Goal: Task Accomplishment & Management: Use online tool/utility

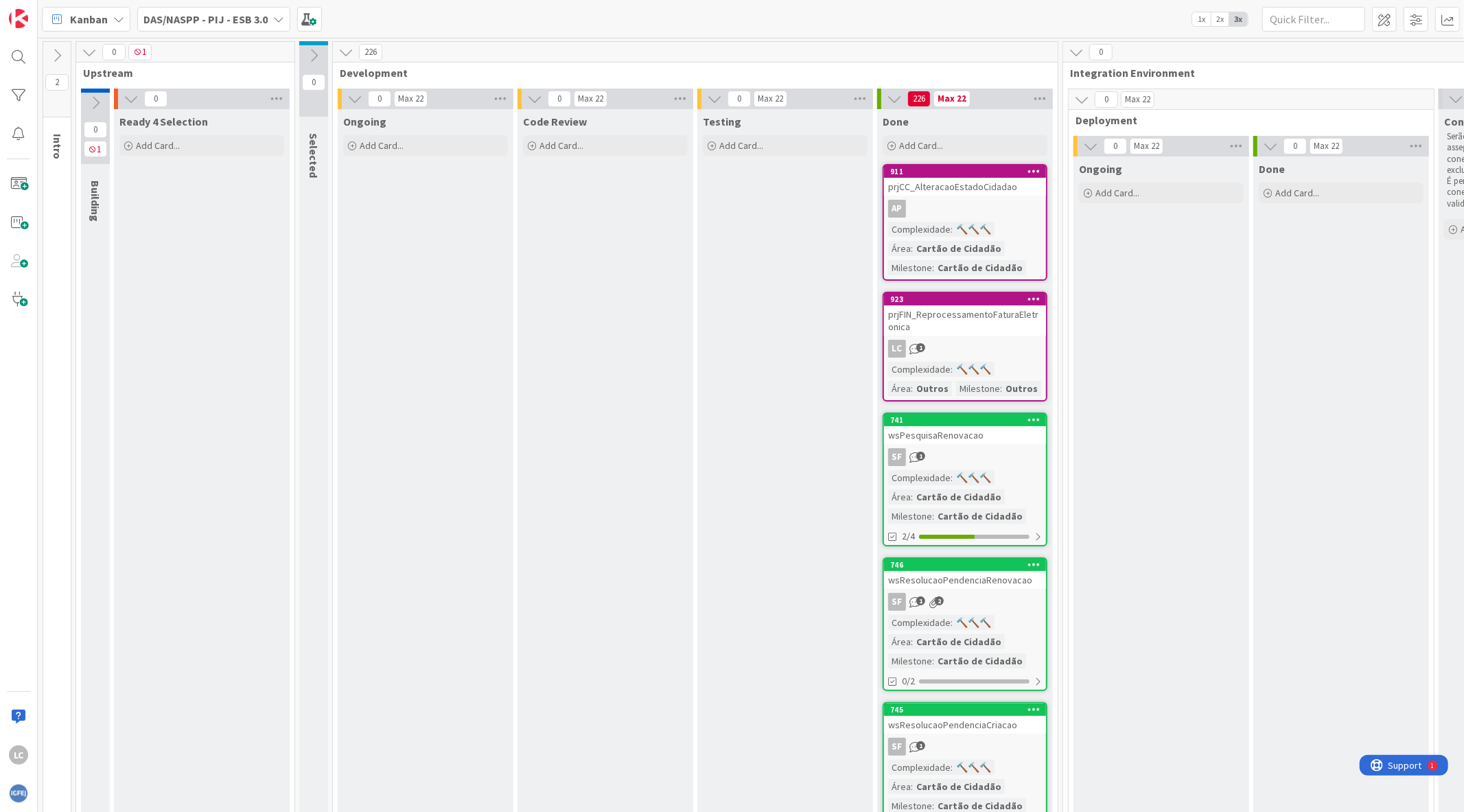
click at [18, 798] on img at bounding box center [18, 794] width 19 height 19
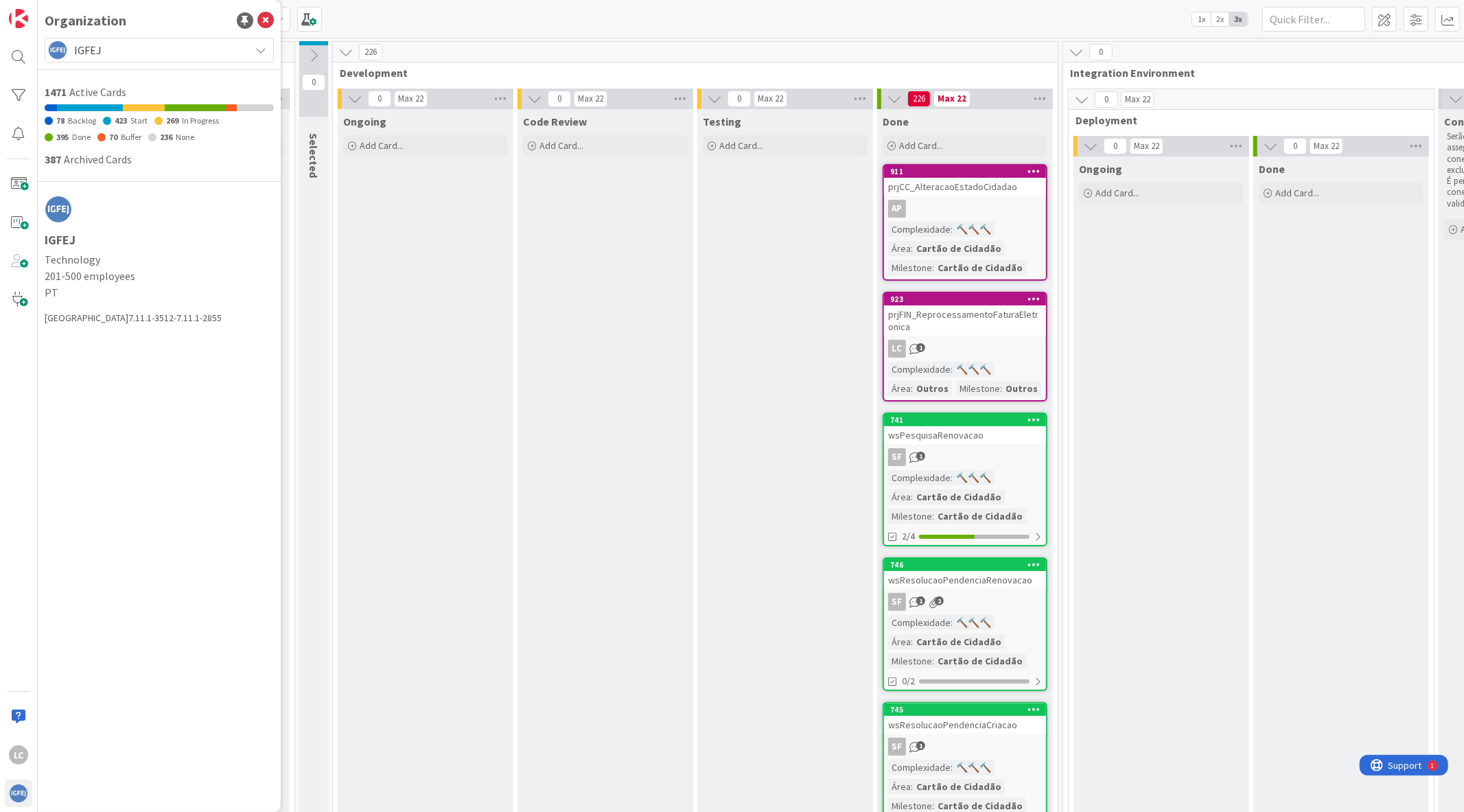
click at [188, 43] on span "IGFEJ" at bounding box center [158, 50] width 169 height 19
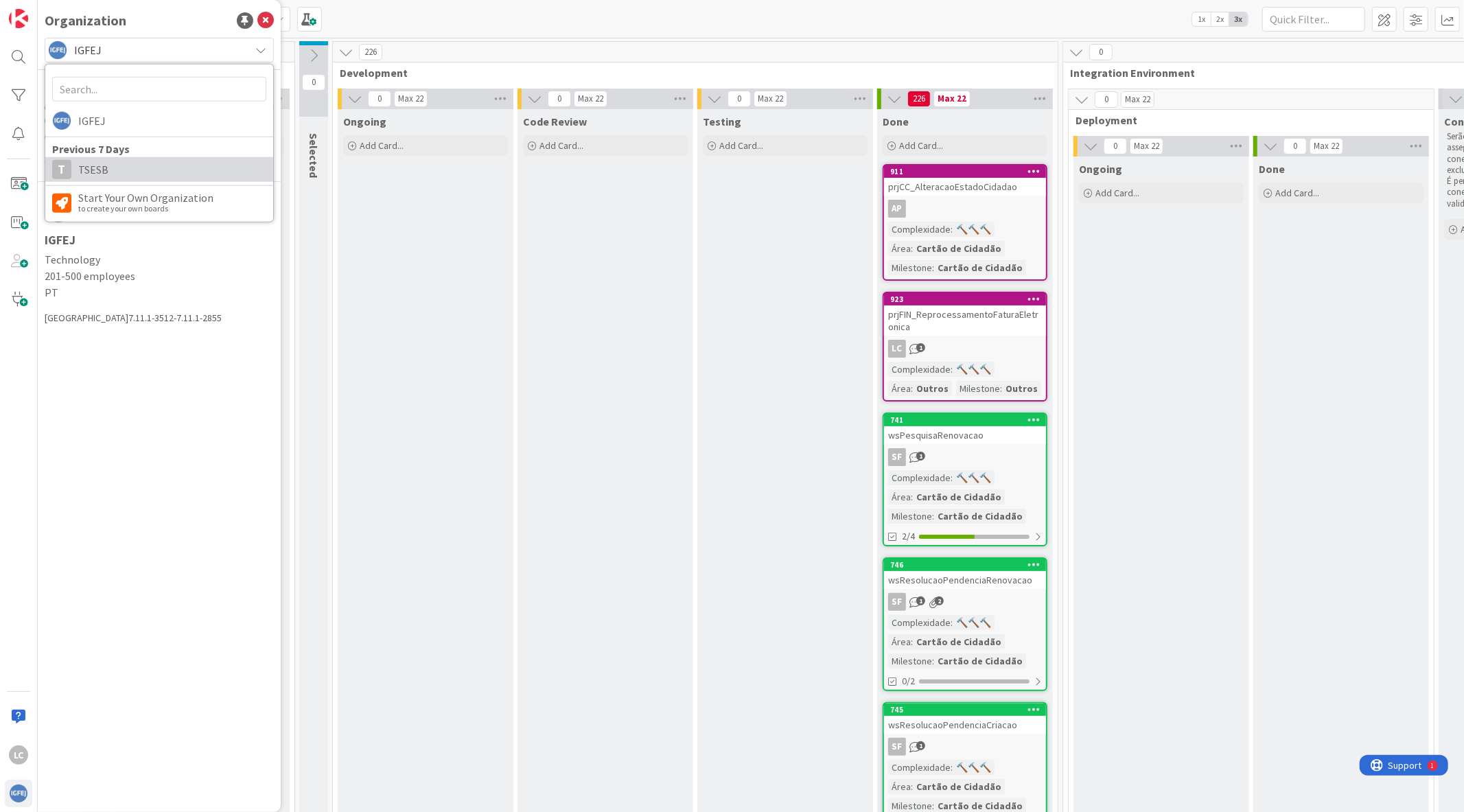
click at [140, 173] on span "TSESB" at bounding box center [172, 170] width 188 height 21
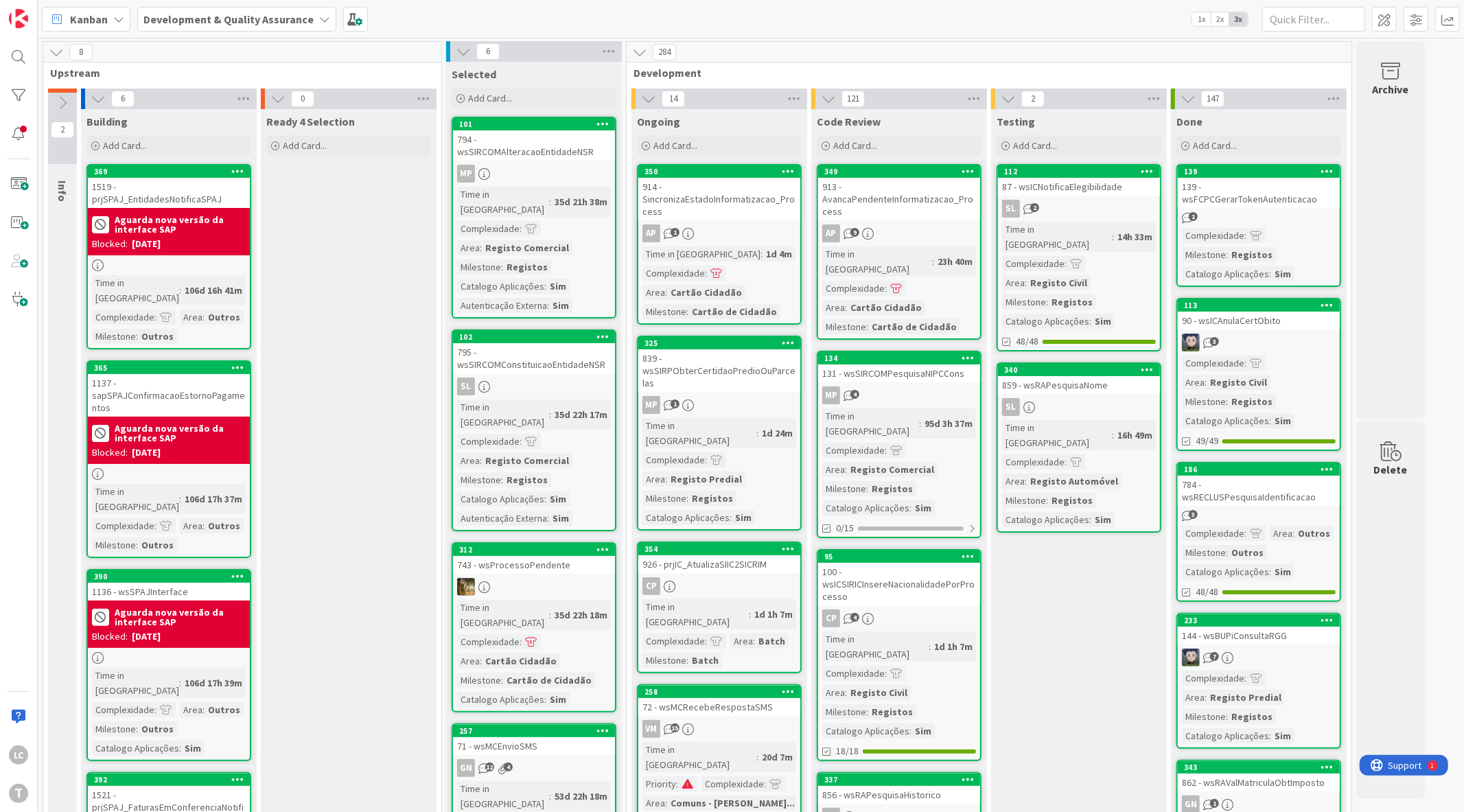
click at [1071, 22] on div "Kanban Development & Quality Assurance 1x 2x 3x" at bounding box center [750, 18] width 1426 height 38
drag, startPoint x: 322, startPoint y: 503, endPoint x: 312, endPoint y: 515, distance: 15.6
